Goal: Navigation & Orientation: Locate item on page

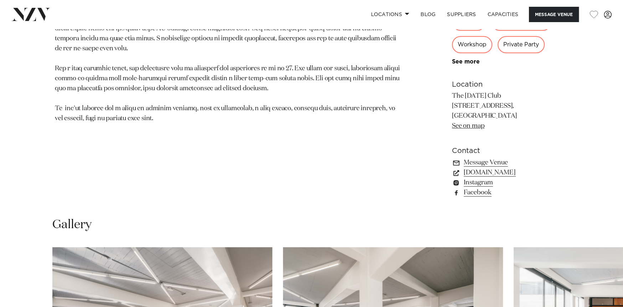
scroll to position [482, 0]
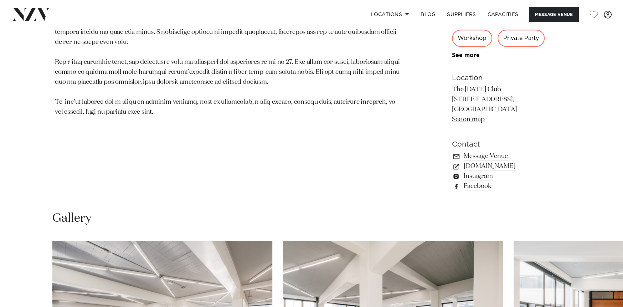
click at [464, 119] on link "See on map" at bounding box center [468, 119] width 32 height 6
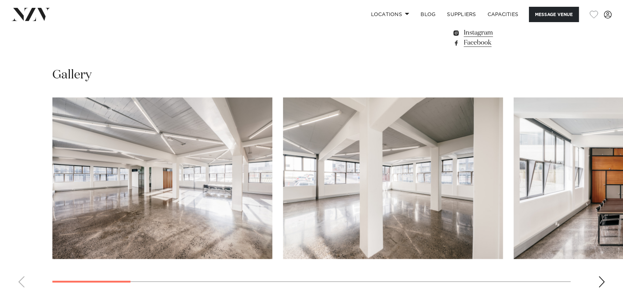
scroll to position [704, 0]
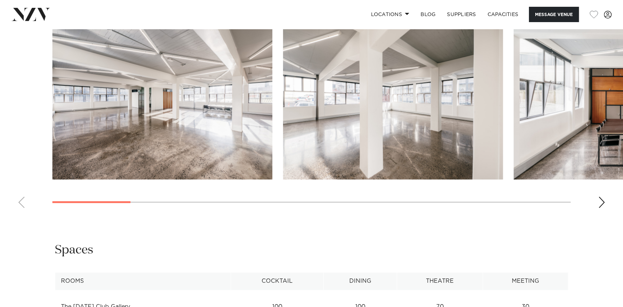
click at [599, 199] on div "Next slide" at bounding box center [602, 202] width 7 height 11
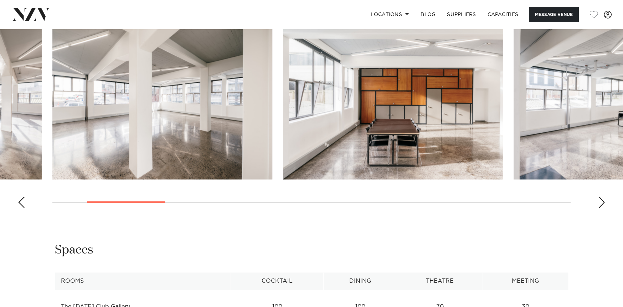
click at [599, 199] on div "Next slide" at bounding box center [602, 202] width 7 height 11
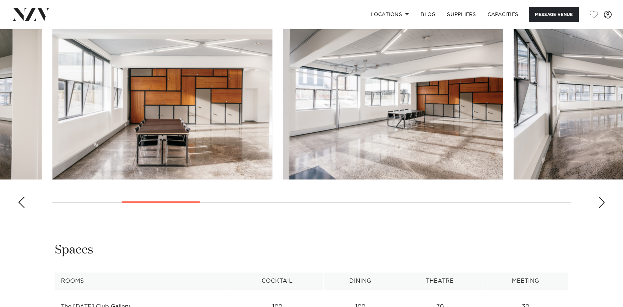
click at [599, 199] on div "Next slide" at bounding box center [602, 202] width 7 height 11
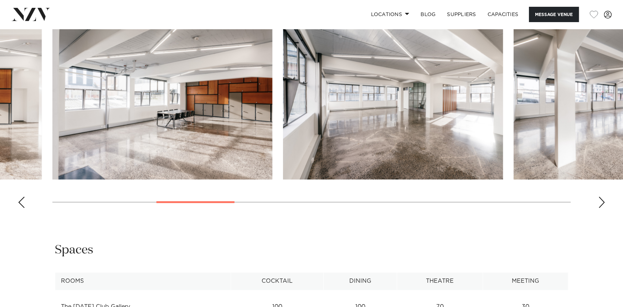
click at [599, 199] on div "Next slide" at bounding box center [602, 202] width 7 height 11
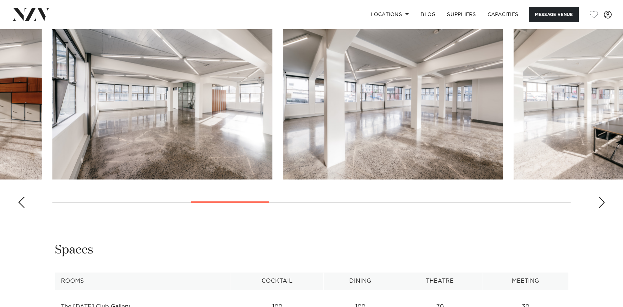
click at [599, 199] on div "Next slide" at bounding box center [602, 202] width 7 height 11
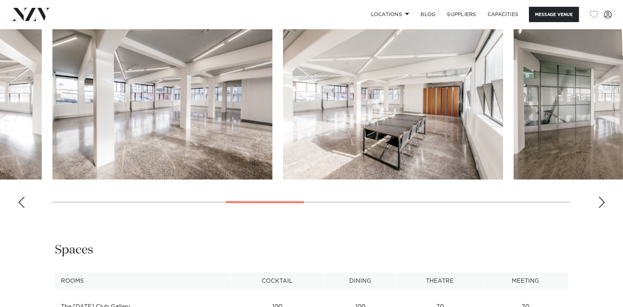
click at [599, 199] on div "Next slide" at bounding box center [602, 202] width 7 height 11
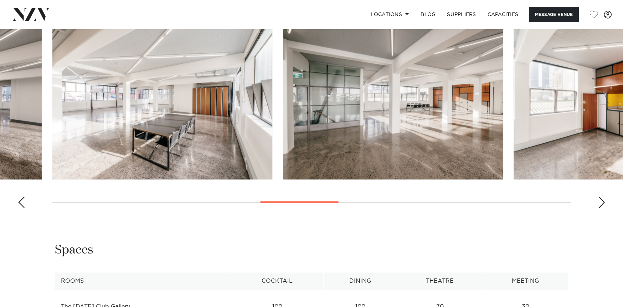
click at [599, 199] on div "Next slide" at bounding box center [602, 202] width 7 height 11
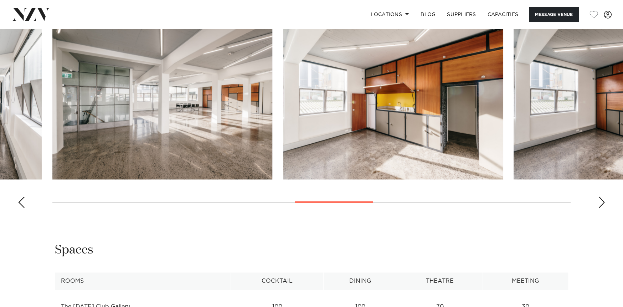
click at [599, 199] on div "Next slide" at bounding box center [602, 202] width 7 height 11
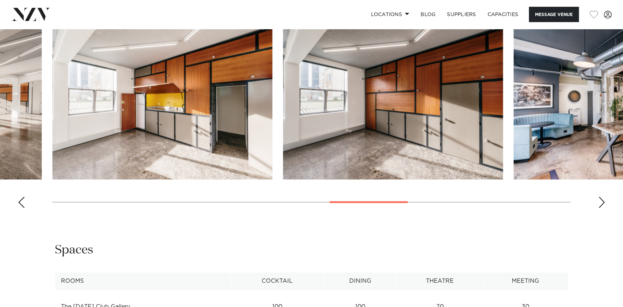
click at [599, 199] on div "Next slide" at bounding box center [602, 202] width 7 height 11
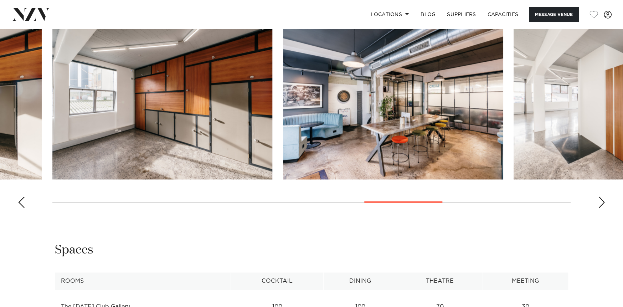
click at [599, 199] on div "Next slide" at bounding box center [602, 202] width 7 height 11
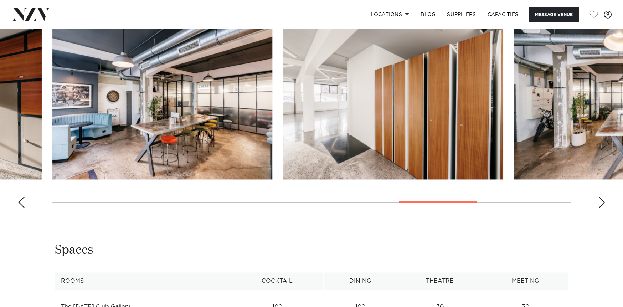
click at [599, 199] on div "Next slide" at bounding box center [602, 202] width 7 height 11
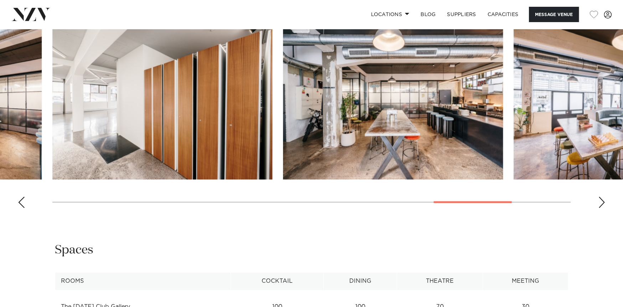
click at [599, 199] on div "Next slide" at bounding box center [602, 202] width 7 height 11
